Goal: Information Seeking & Learning: Find specific fact

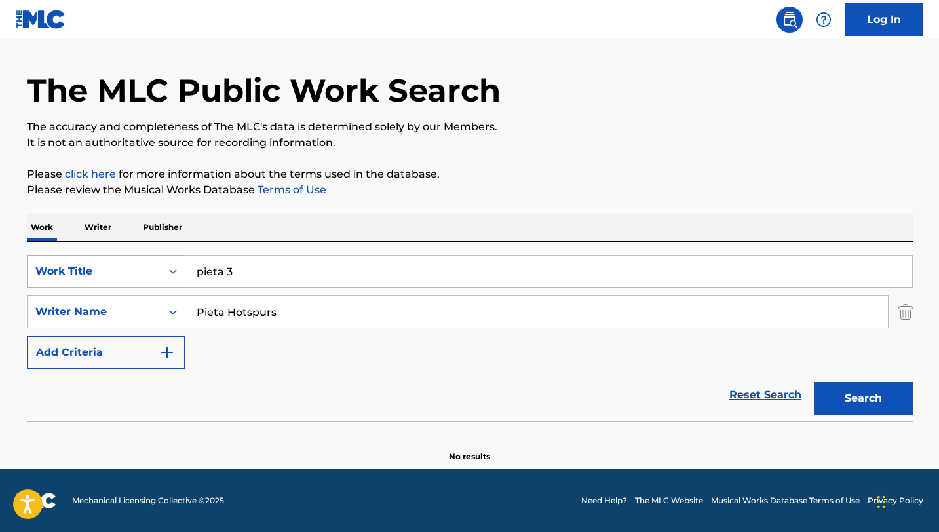
click at [147, 278] on div "Work Title" at bounding box center [94, 271] width 118 height 16
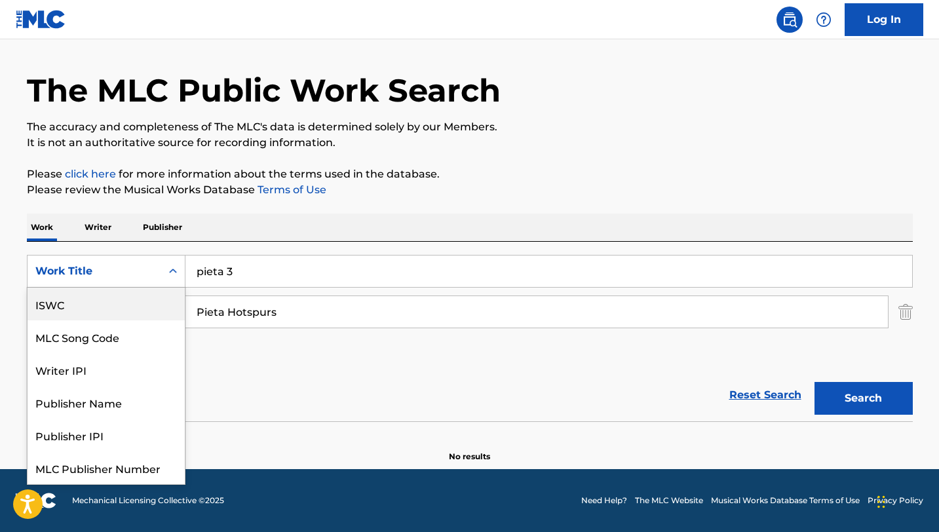
click at [82, 303] on div "ISWC" at bounding box center [106, 304] width 157 height 33
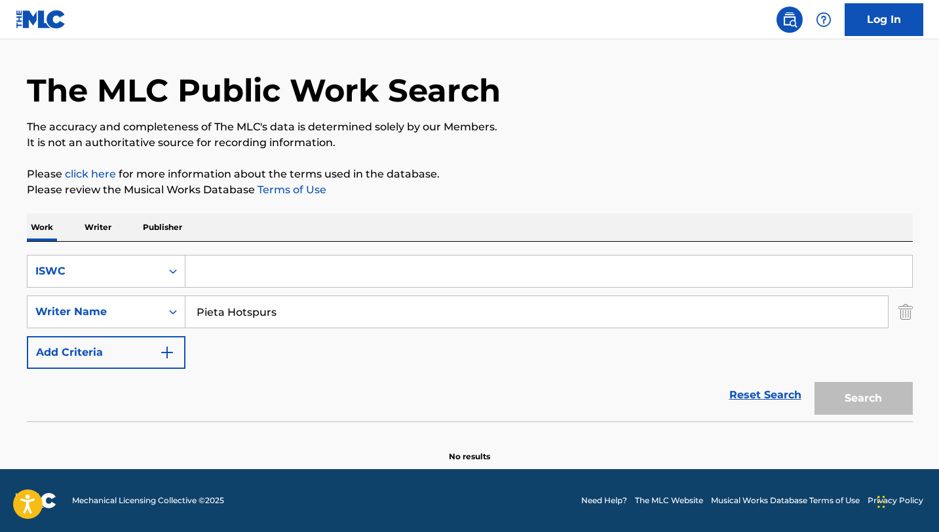
click at [241, 274] on input "Search Form" at bounding box center [548, 271] width 727 height 31
paste input "T9202671805"
type input "T9202671805"
drag, startPoint x: 293, startPoint y: 314, endPoint x: 151, endPoint y: 301, distance: 142.8
click at [151, 301] on div "SearchWithCriteriaeacc8aa9-0fa8-4c2a-807d-94bce8d1fafc Writer Name [PERSON_NAME]" at bounding box center [470, 312] width 886 height 33
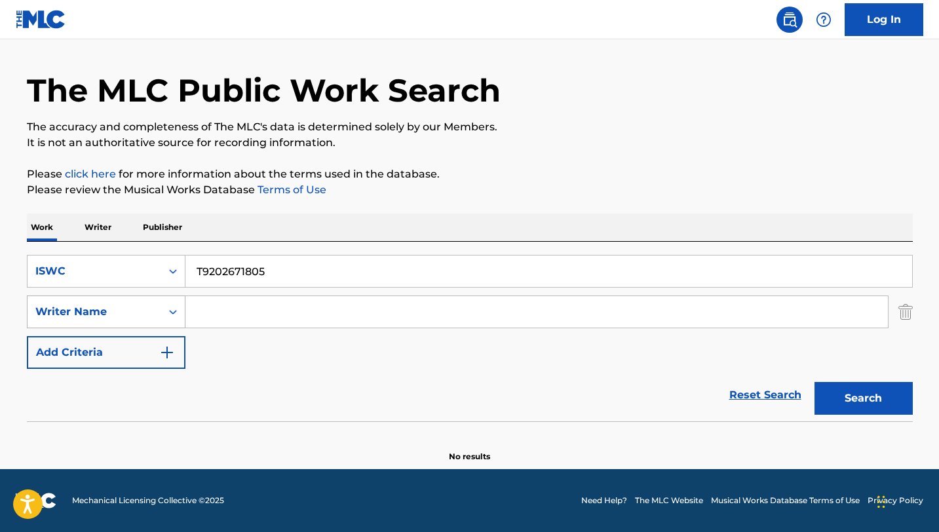
click at [815, 382] on button "Search" at bounding box center [864, 398] width 98 height 33
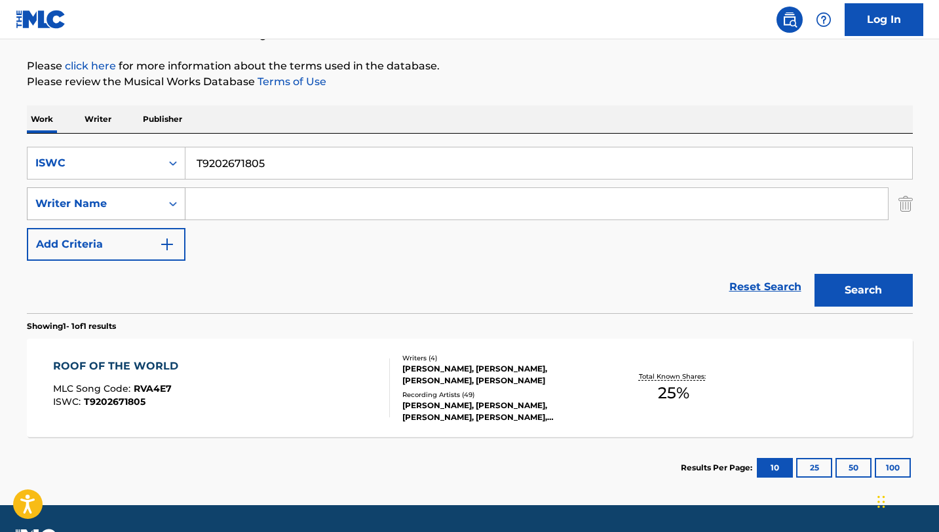
scroll to position [181, 0]
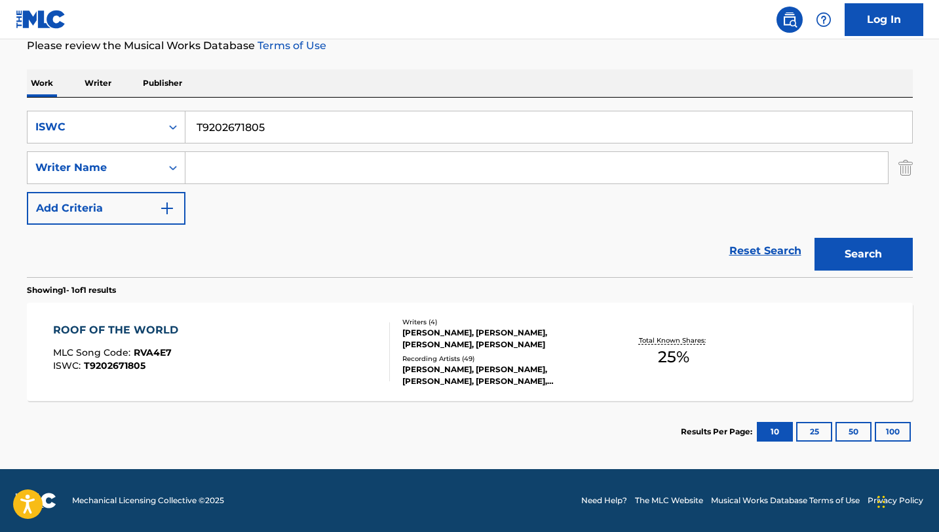
click at [166, 351] on span "RVA4E7" at bounding box center [153, 353] width 38 height 12
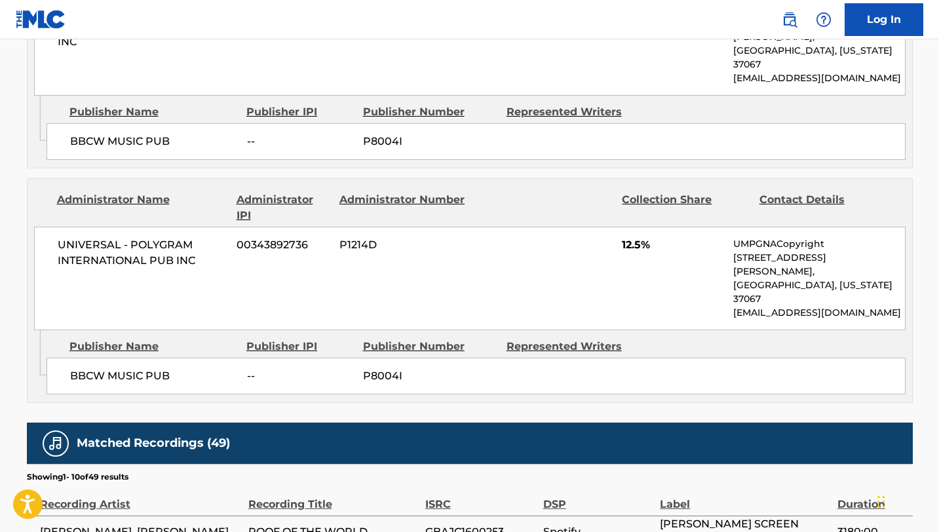
scroll to position [766, 0]
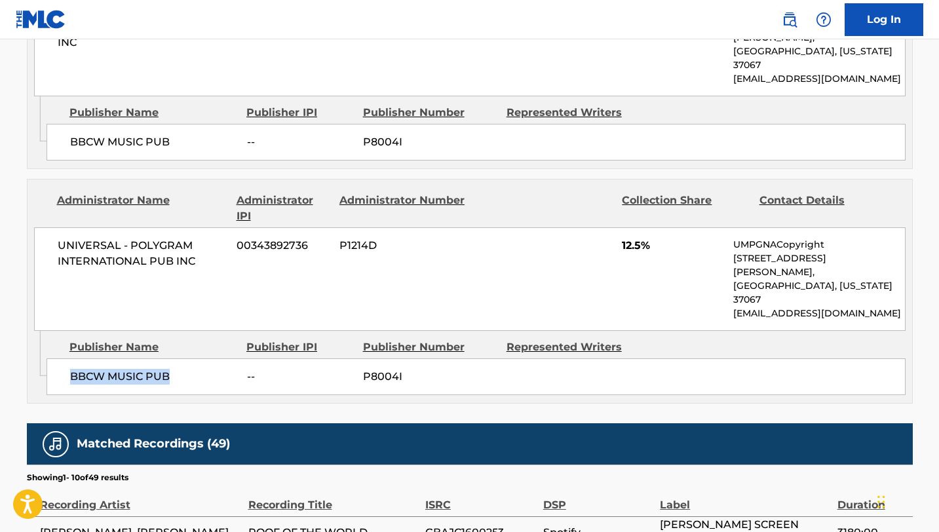
drag, startPoint x: 185, startPoint y: 322, endPoint x: 68, endPoint y: 320, distance: 116.7
click at [68, 358] on div "BBCW MUSIC PUB -- P8004I" at bounding box center [476, 376] width 859 height 37
copy span "BBCW MUSIC PUB"
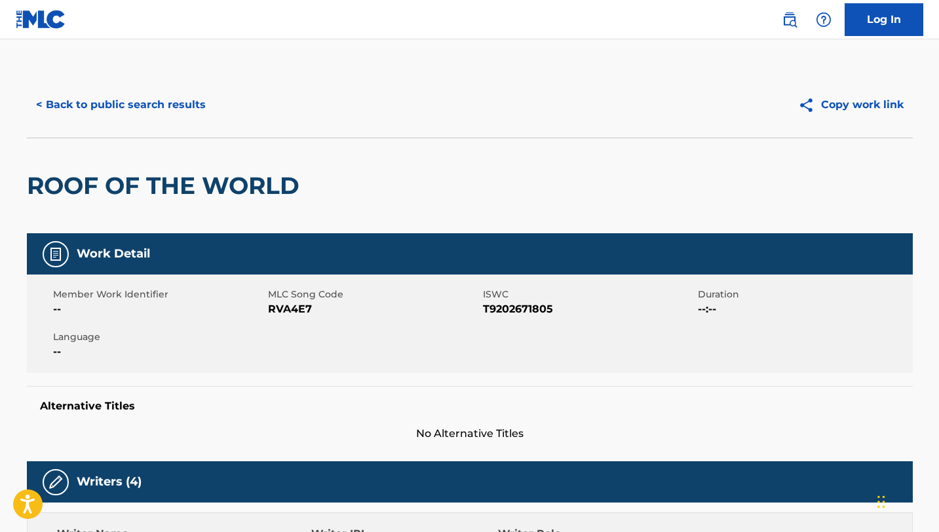
click at [99, 110] on button "< Back to public search results" at bounding box center [121, 104] width 188 height 33
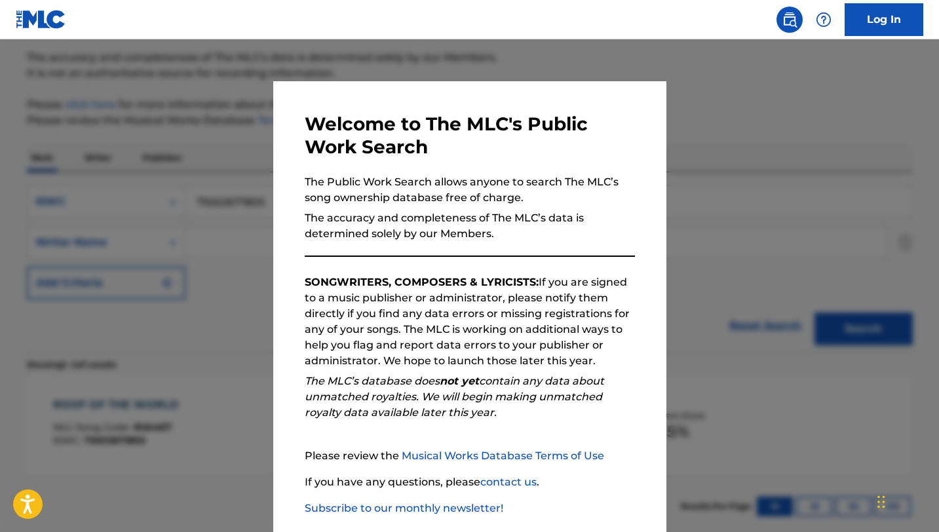
click at [178, 287] on div at bounding box center [469, 305] width 939 height 532
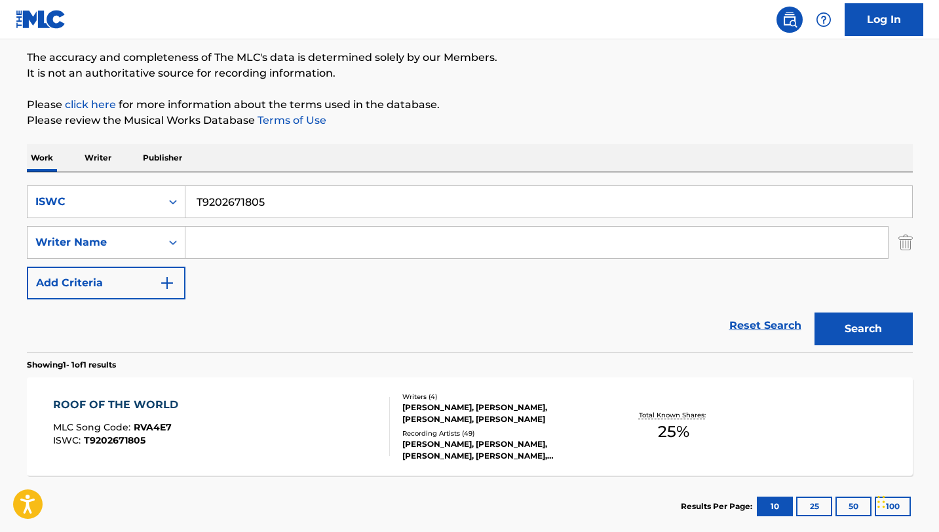
click at [148, 219] on div "SearchWithCriteria6242b1db-fa1b-4487-873e-f048da4b311e ISWC T9202671805 SearchW…" at bounding box center [470, 242] width 886 height 114
click at [144, 206] on div "ISWC" at bounding box center [94, 202] width 118 height 16
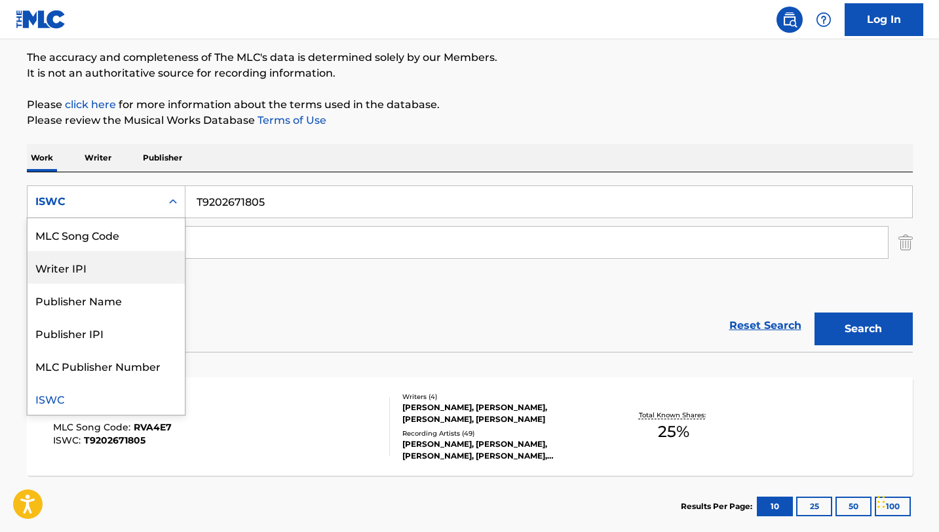
scroll to position [0, 0]
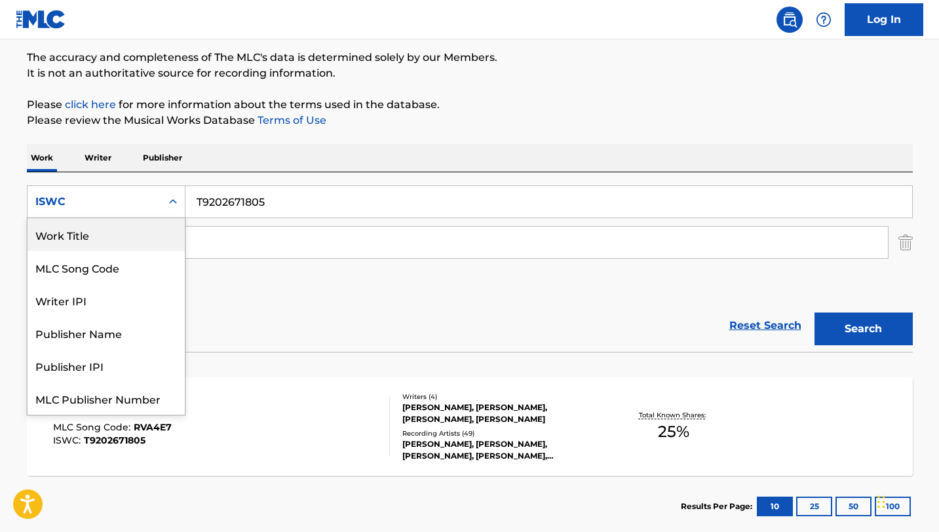
click at [111, 240] on div "Work Title" at bounding box center [106, 234] width 157 height 33
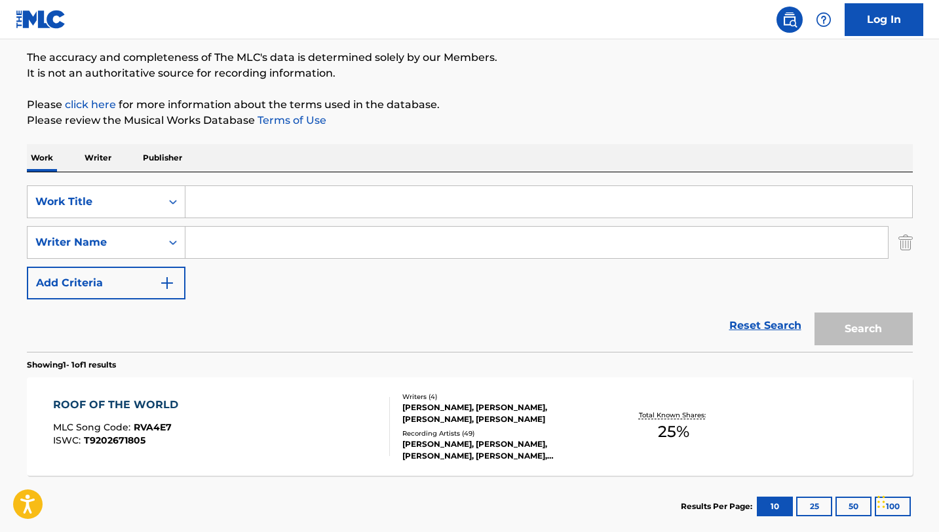
click at [248, 204] on input "Search Form" at bounding box center [548, 201] width 727 height 31
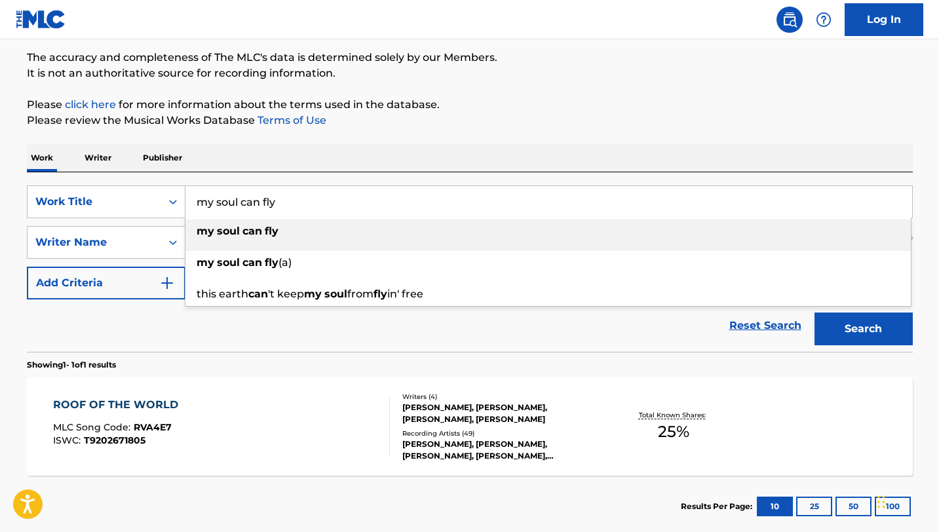
type input "my soul can fly"
click at [278, 235] on strong "fly" at bounding box center [272, 231] width 14 height 12
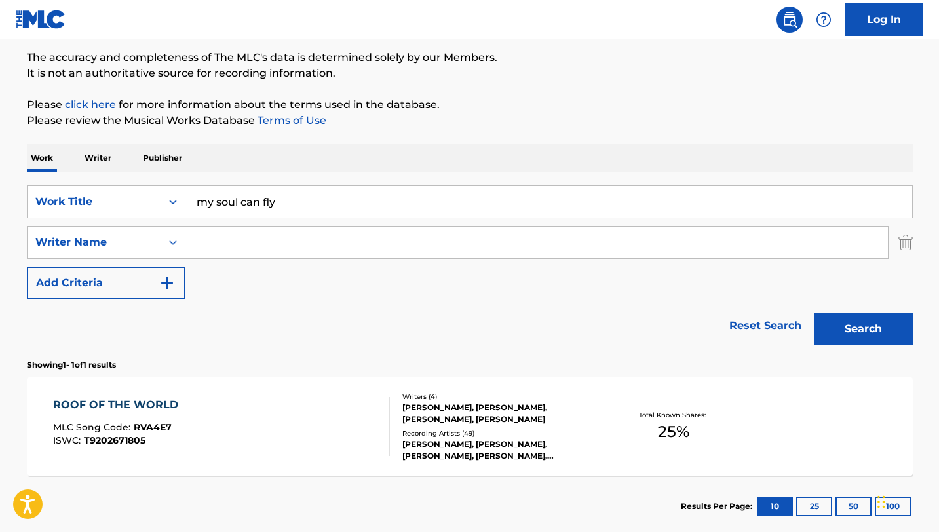
click at [269, 247] on input "Search Form" at bounding box center [536, 242] width 702 height 31
paste input "[PERSON_NAME]"
type input "[PERSON_NAME]"
click at [815, 313] on button "Search" at bounding box center [864, 329] width 98 height 33
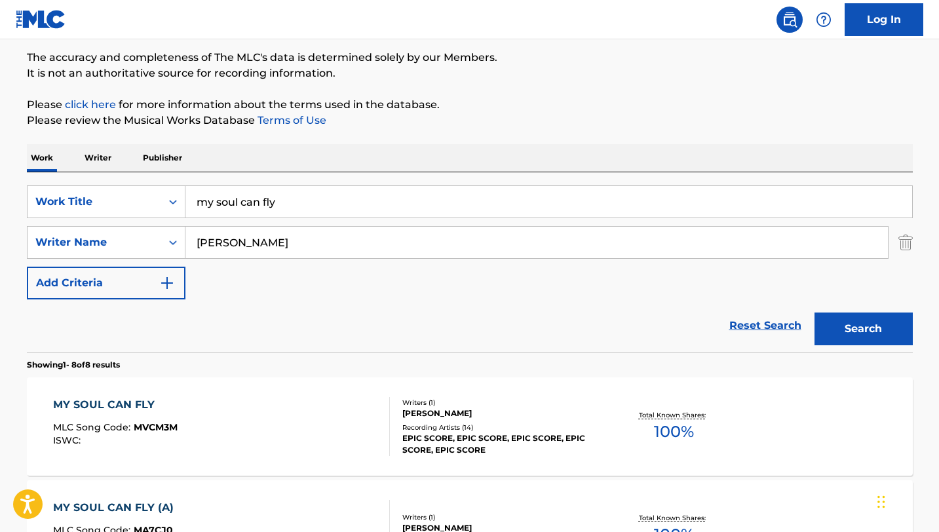
scroll to position [147, 0]
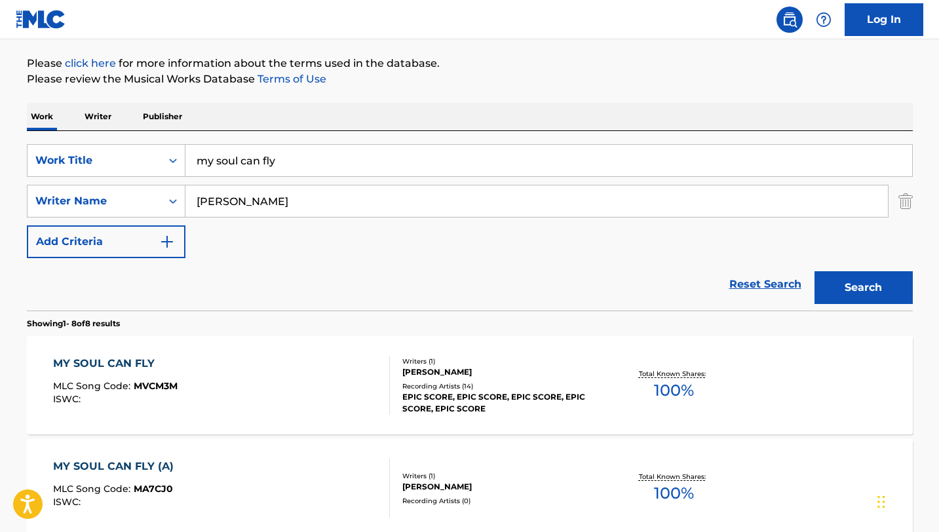
click at [322, 374] on div "MY SOUL CAN FLY MLC Song Code : MVCM3M ISWC :" at bounding box center [221, 385] width 337 height 59
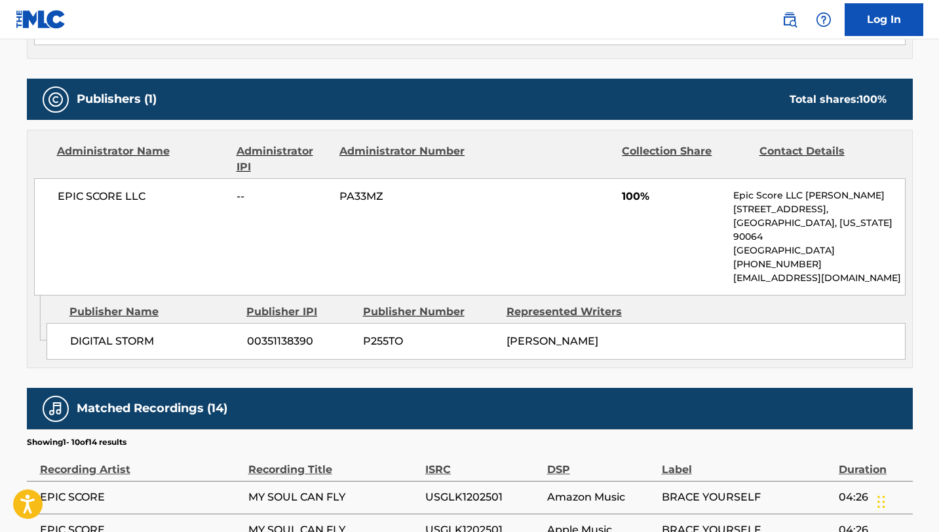
scroll to position [890, 0]
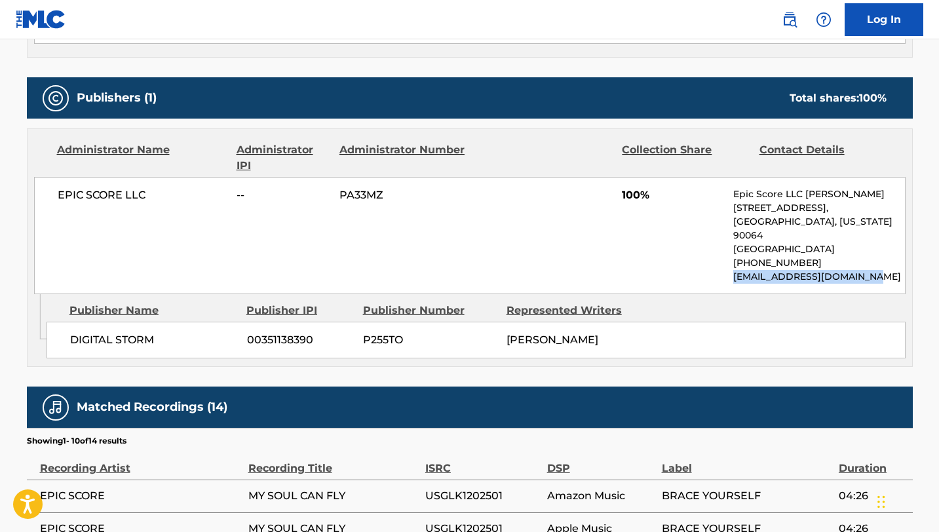
drag, startPoint x: 866, startPoint y: 263, endPoint x: 733, endPoint y: 267, distance: 133.8
click at [733, 267] on div "EPIC SCORE LLC -- PA33MZ 100% Epic Score LLC [PERSON_NAME] [STREET_ADDRESS][PER…" at bounding box center [470, 235] width 872 height 117
copy p "[EMAIL_ADDRESS][DOMAIN_NAME]"
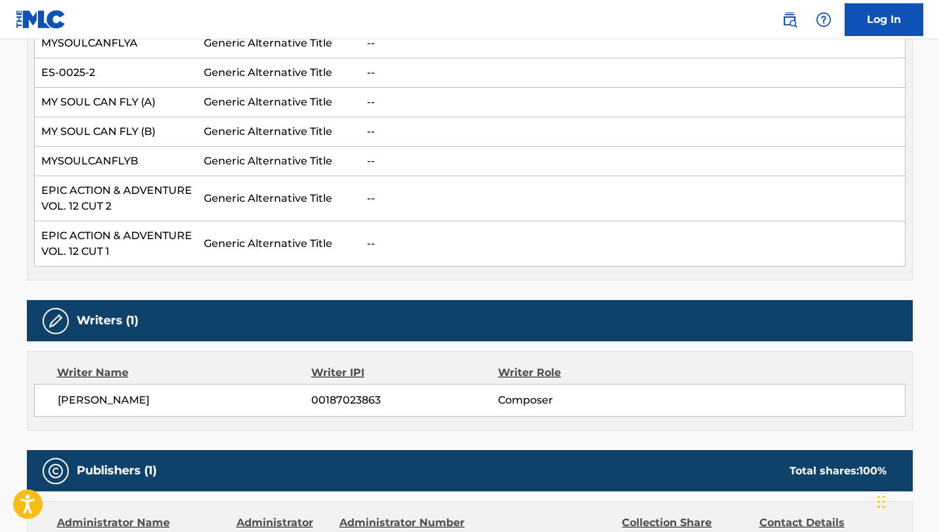
scroll to position [0, 0]
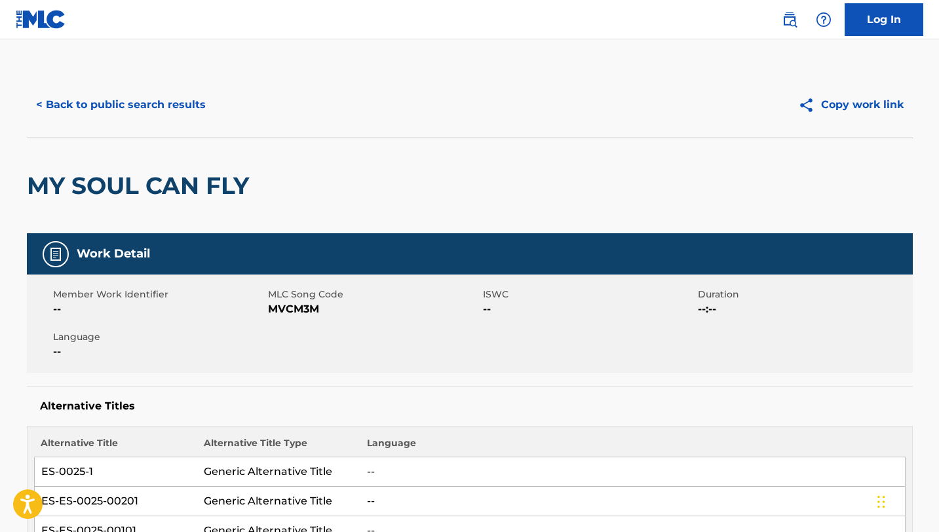
click at [133, 115] on button "< Back to public search results" at bounding box center [121, 104] width 188 height 33
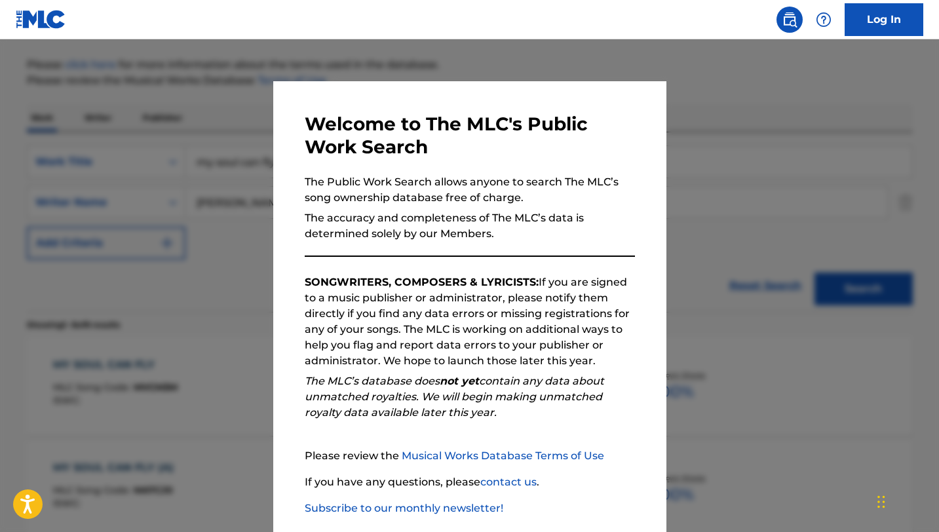
click at [94, 225] on div at bounding box center [469, 305] width 939 height 532
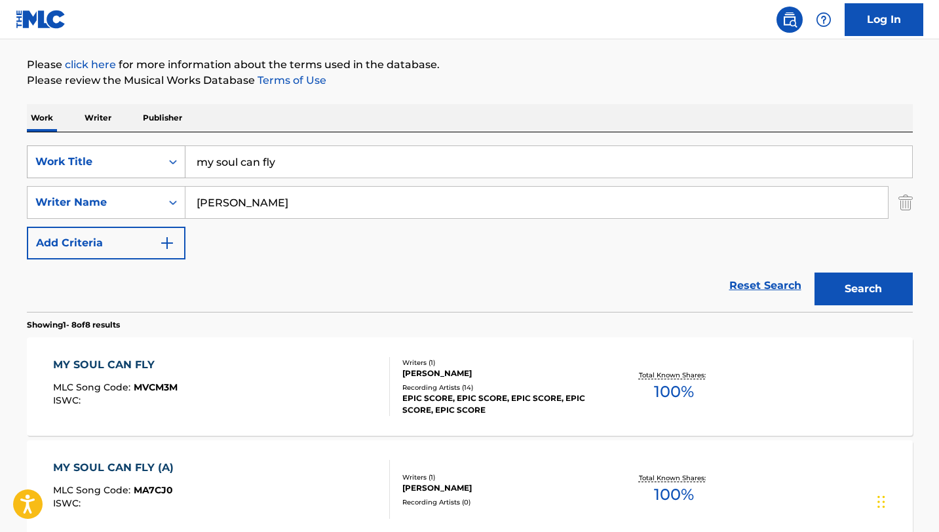
drag, startPoint x: 317, startPoint y: 165, endPoint x: 133, endPoint y: 145, distance: 185.3
click at [133, 145] on div "SearchWithCriteriae8d756f4-db44-4ffa-ac3b-7f5b6db874da Work Title my soul can f…" at bounding box center [470, 161] width 886 height 33
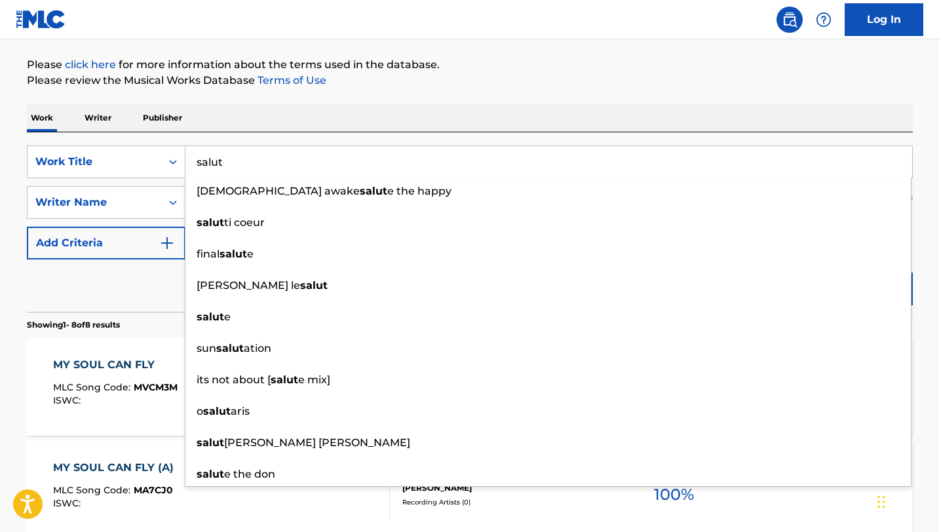
type input "salut"
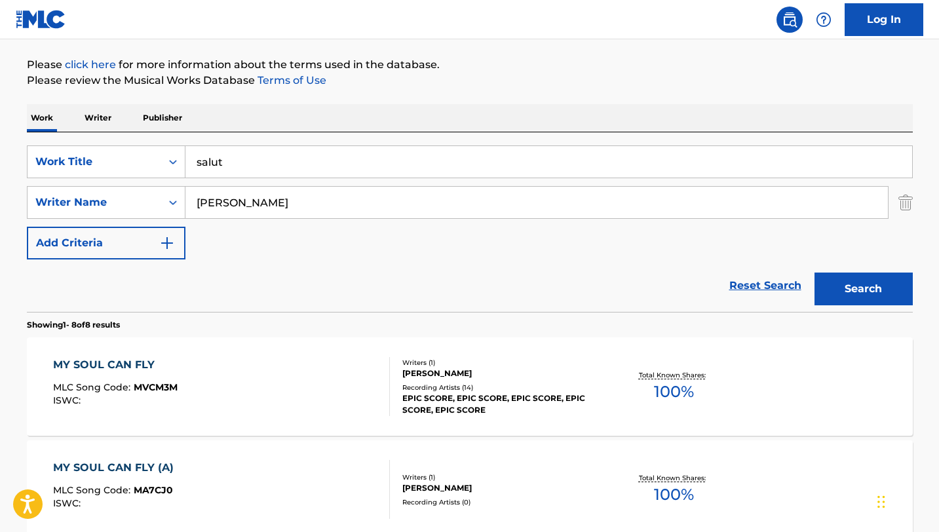
click at [356, 115] on div "Work Writer Publisher" at bounding box center [470, 118] width 886 height 28
drag, startPoint x: 307, startPoint y: 203, endPoint x: 124, endPoint y: 197, distance: 183.6
click at [124, 197] on div "SearchWithCriteriaeacc8aa9-0fa8-4c2a-807d-94bce8d1fafc Writer Name [PERSON_NAME]" at bounding box center [470, 202] width 886 height 33
paste input "Bouurtayre [PERSON_NAME]"
click at [815, 273] on button "Search" at bounding box center [864, 289] width 98 height 33
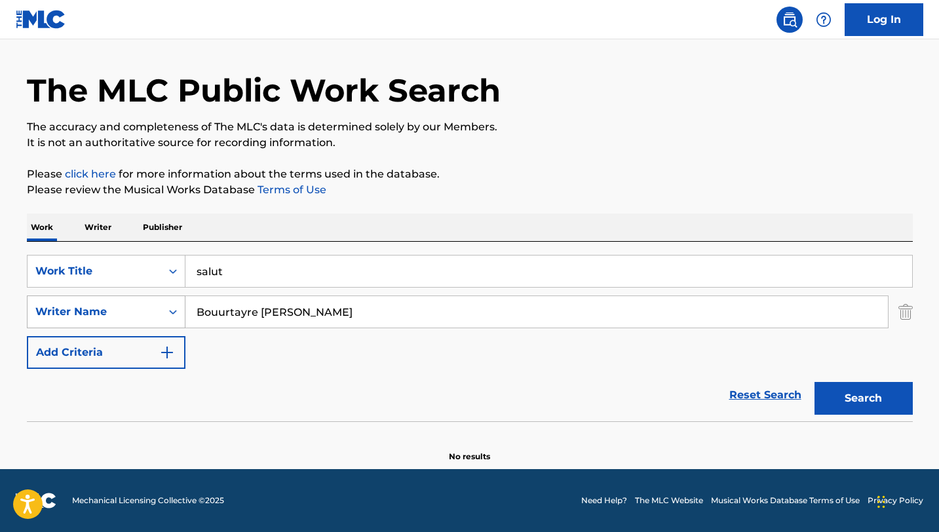
scroll to position [37, 0]
drag, startPoint x: 347, startPoint y: 315, endPoint x: 153, endPoint y: 309, distance: 193.4
click at [153, 309] on div "SearchWithCriteriaeacc8aa9-0fa8-4c2a-807d-94bce8d1fafc Writer Name [PERSON_NAME]" at bounding box center [470, 312] width 886 height 33
paste input "[PERSON_NAME]"
click at [815, 382] on button "Search" at bounding box center [864, 398] width 98 height 33
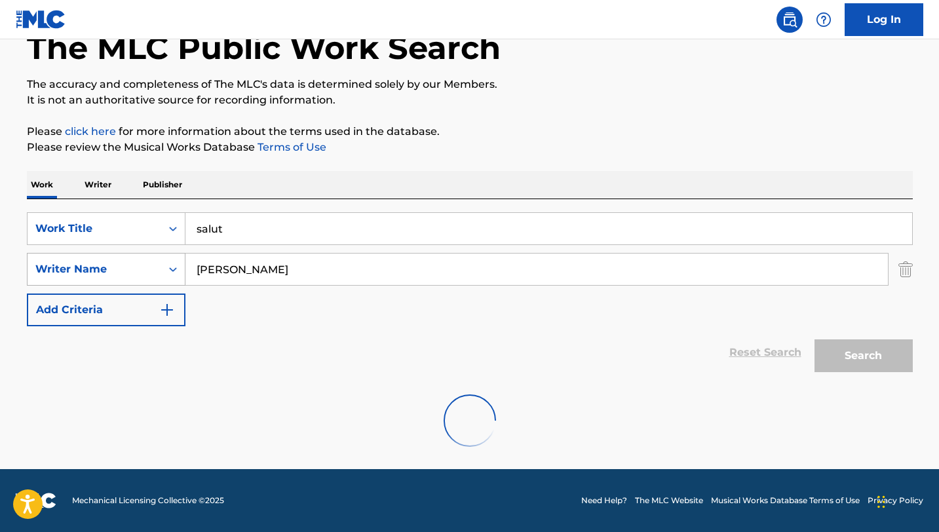
scroll to position [146, 0]
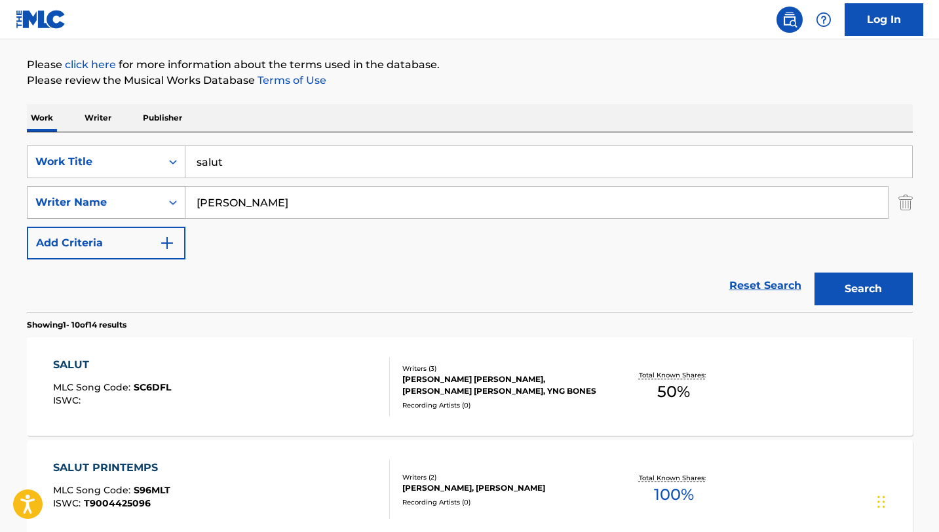
drag, startPoint x: 252, startPoint y: 204, endPoint x: 172, endPoint y: 189, distance: 82.1
click at [172, 189] on div "SearchWithCriteriaeacc8aa9-0fa8-4c2a-807d-94bce8d1fafc Writer Name [PERSON_NAME]" at bounding box center [470, 202] width 886 height 33
paste input "Skorsky [PERSON_NAME]"
type input "Skorsky [PERSON_NAME]"
click at [815, 273] on button "Search" at bounding box center [864, 289] width 98 height 33
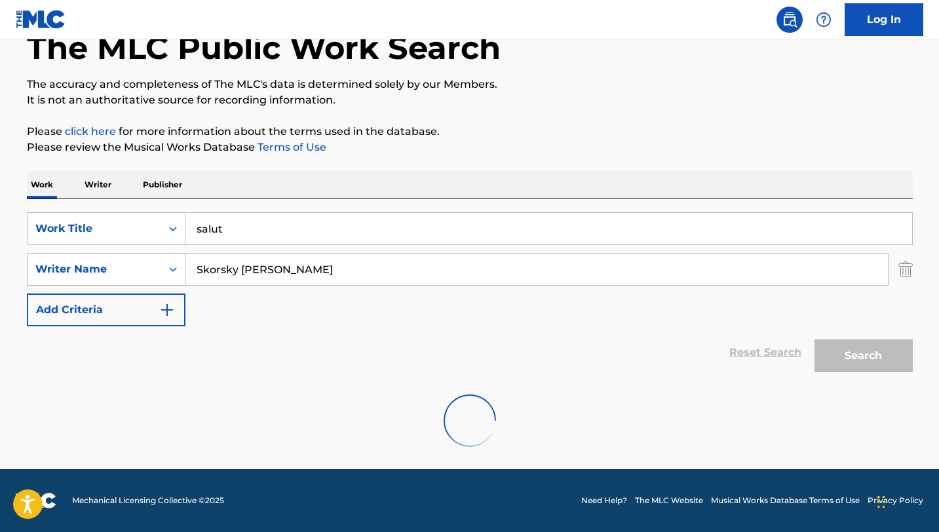
scroll to position [37, 0]
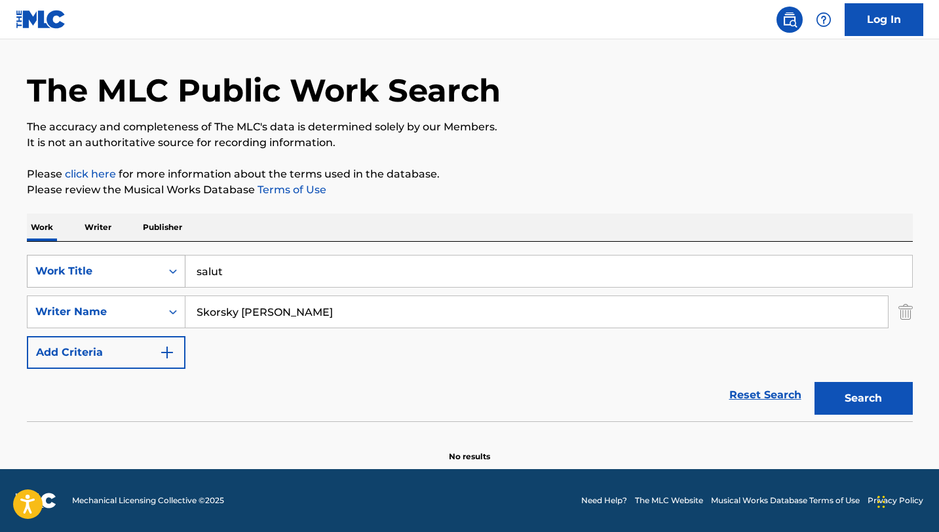
click at [136, 262] on div "Work Title" at bounding box center [95, 271] width 134 height 25
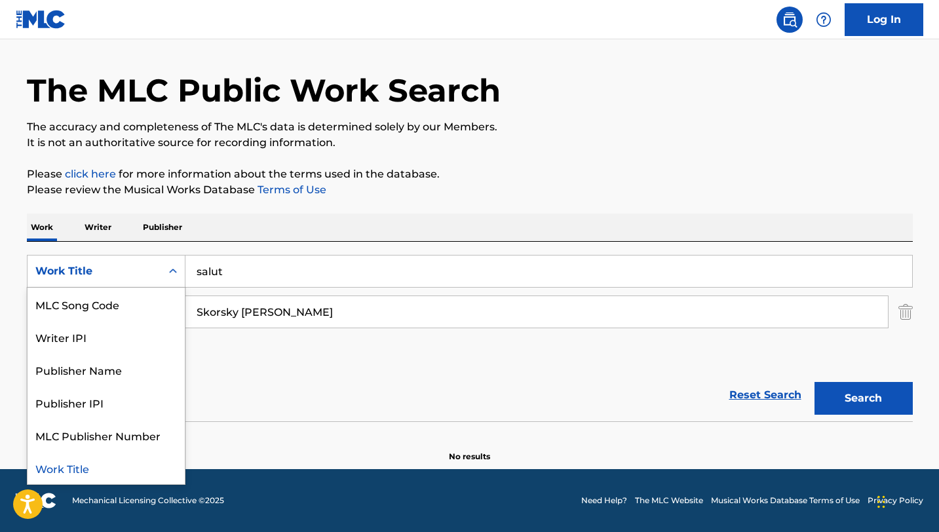
scroll to position [0, 0]
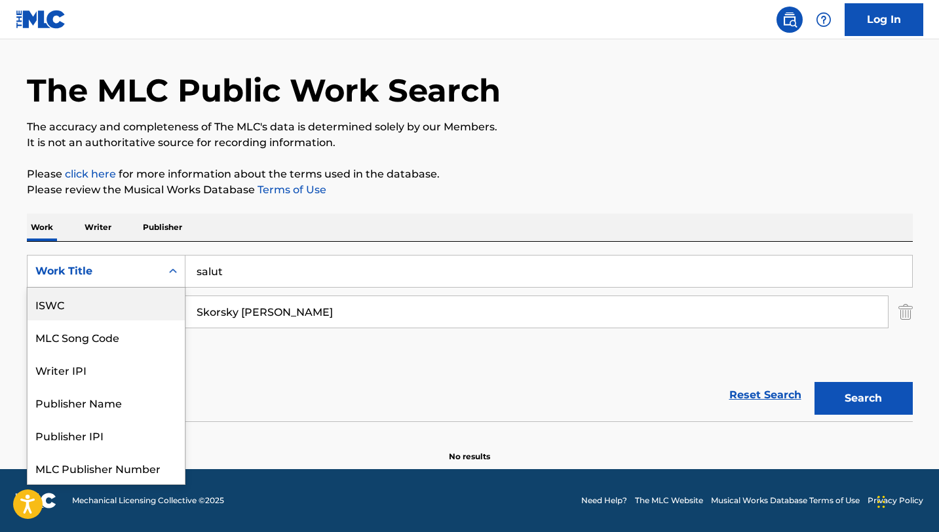
click at [107, 301] on div "ISWC" at bounding box center [106, 304] width 157 height 33
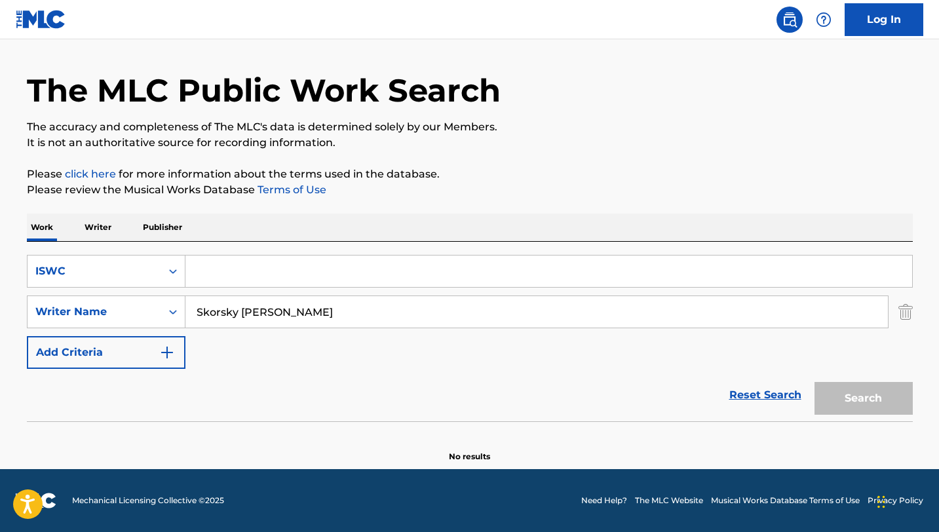
click at [244, 274] on input "Search Form" at bounding box center [548, 271] width 727 height 31
paste input "T9002191039"
type input "T9002191039"
drag, startPoint x: 296, startPoint y: 310, endPoint x: 147, endPoint y: 301, distance: 149.7
click at [147, 301] on div "SearchWithCriteriaeacc8aa9-0fa8-4c2a-807d-94bce8d1fafc Writer Name [PERSON_NAME]" at bounding box center [470, 312] width 886 height 33
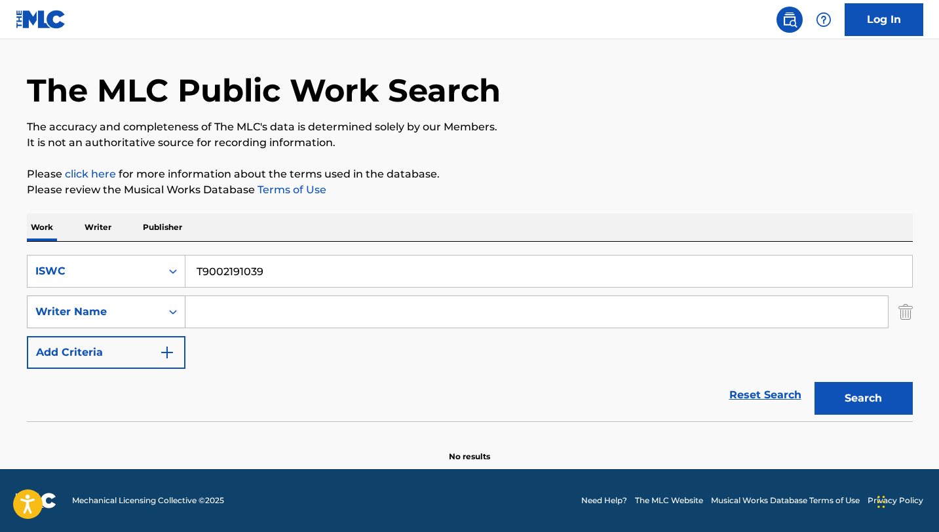
click at [815, 382] on button "Search" at bounding box center [864, 398] width 98 height 33
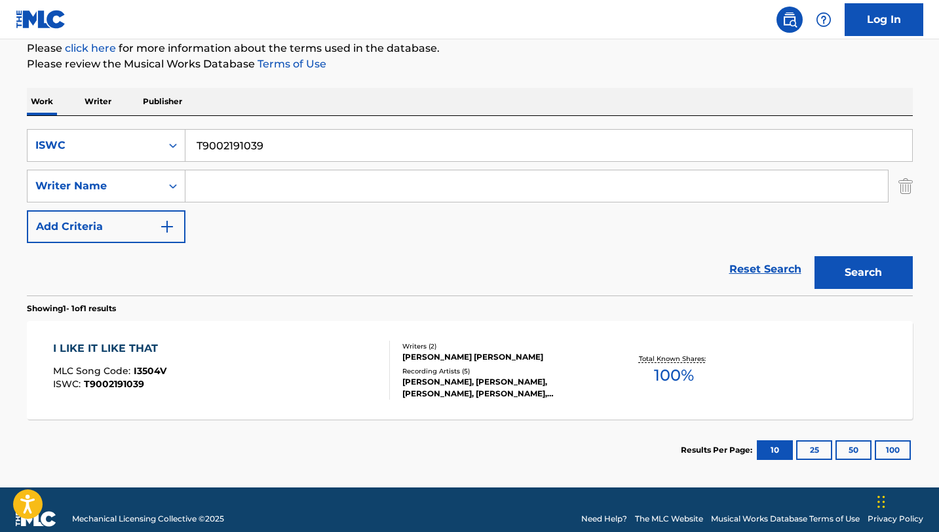
scroll to position [181, 0]
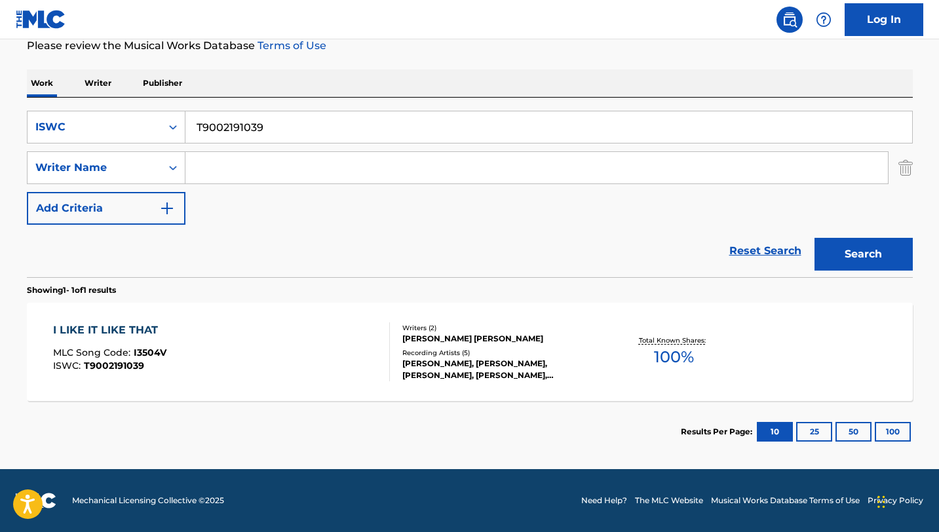
click at [309, 342] on div "I LIKE IT LIKE THAT MLC Song Code : I3504V ISWC : T9002191039" at bounding box center [221, 351] width 337 height 59
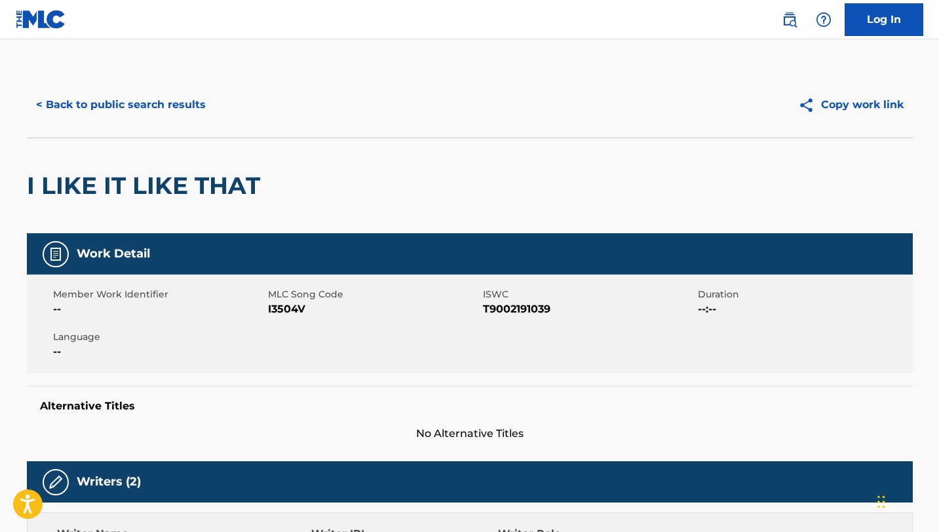
click at [122, 100] on button "< Back to public search results" at bounding box center [121, 104] width 188 height 33
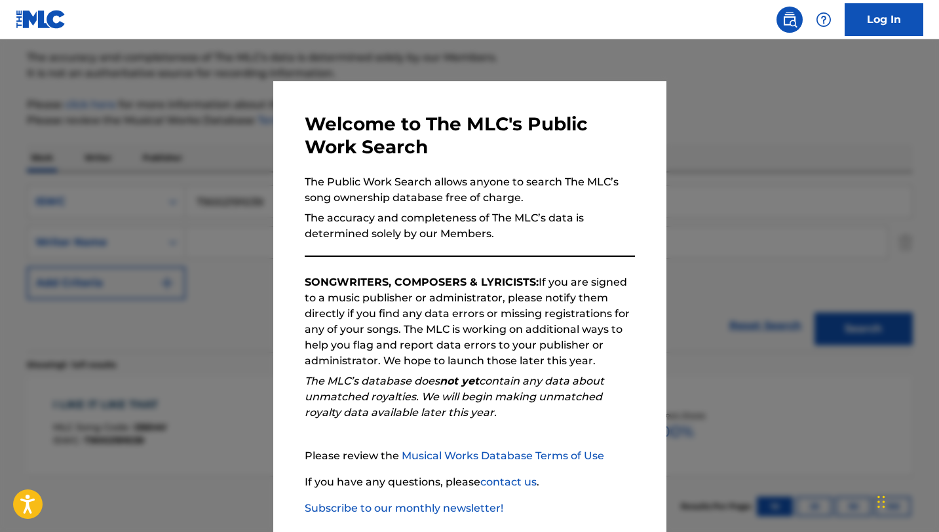
click at [146, 263] on div at bounding box center [469, 305] width 939 height 532
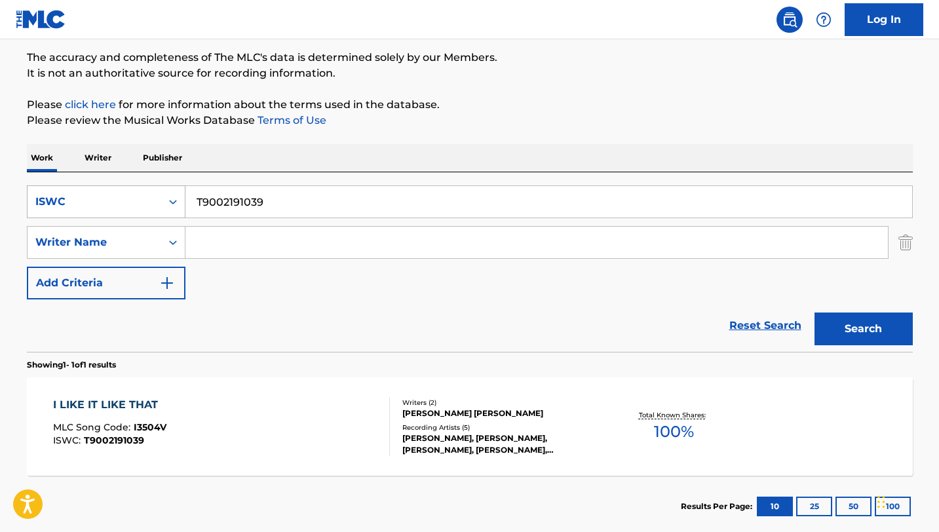
drag, startPoint x: 282, startPoint y: 201, endPoint x: 130, endPoint y: 191, distance: 152.3
click at [130, 191] on div "SearchWithCriteriaeb7bc4c4-d041-473b-8778-ffc0932ba2a4 ISWC T9002191039" at bounding box center [470, 201] width 886 height 33
paste input "24427552"
type input "T9024427552"
click at [815, 313] on button "Search" at bounding box center [864, 329] width 98 height 33
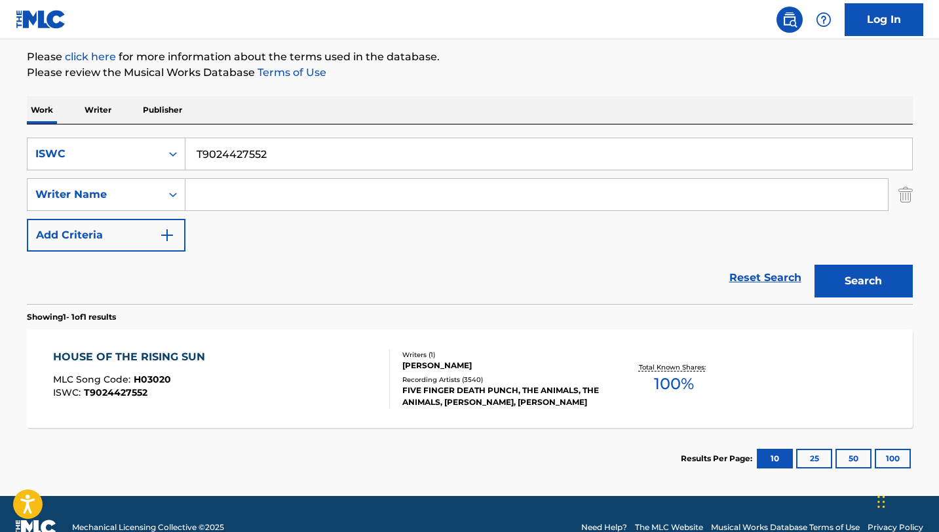
scroll to position [159, 0]
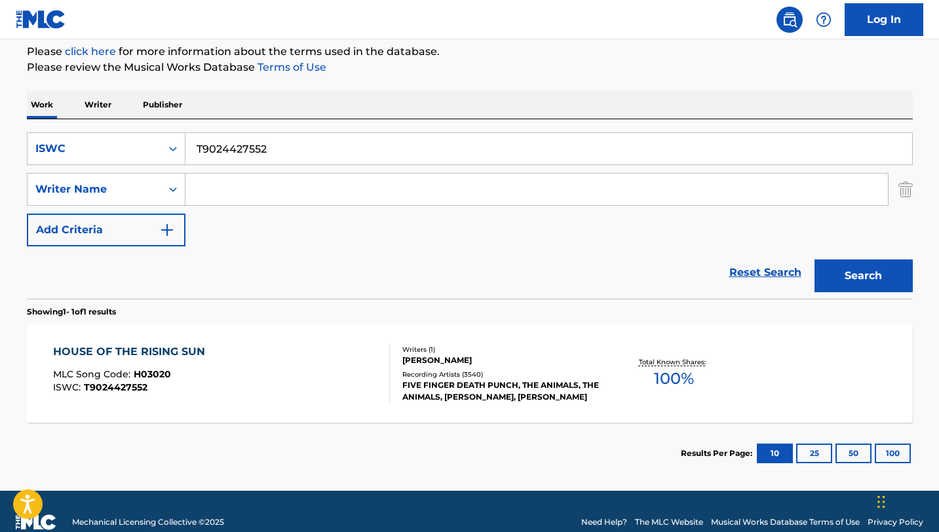
click at [330, 378] on div "HOUSE OF THE RISING SUN MLC Song Code : H03020 ISWC : T9024427552" at bounding box center [221, 373] width 337 height 59
